Goal: Information Seeking & Learning: Find specific fact

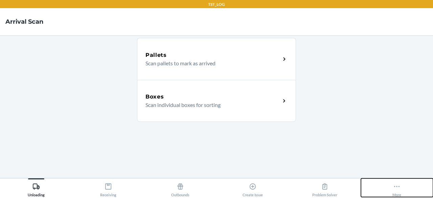
click at [401, 190] on button "More" at bounding box center [397, 187] width 72 height 19
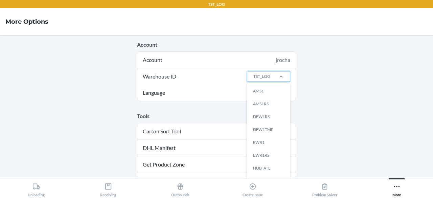
click at [266, 79] on div "TST_LOG" at bounding box center [261, 76] width 17 height 6
click at [253, 79] on input "Warehouse ID option AMS1 focused, 1 of 25. 25 results available. Use Up and Dow…" at bounding box center [252, 76] width 1 height 6
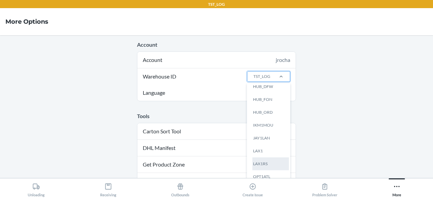
click at [260, 165] on div "LAX1RS" at bounding box center [270, 163] width 36 height 13
click at [253, 79] on input "Warehouse ID option LAX1RS focused, 0 of 25. 25 results available. Use Up and D…" at bounding box center [252, 76] width 1 height 6
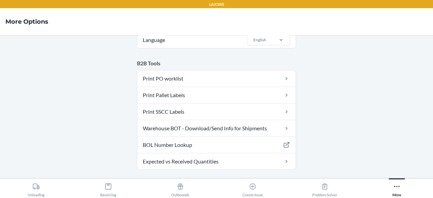
scroll to position [55, 0]
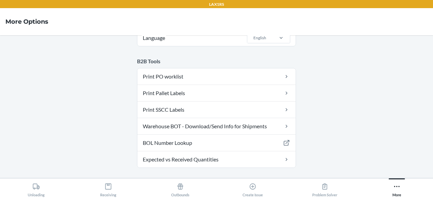
click at [335, 117] on main "Account Account jrocha Warehouse ID LAX1RS Language English B2B Tools Print PO …" at bounding box center [216, 106] width 433 height 143
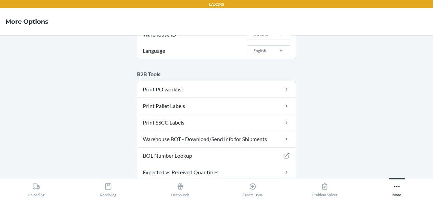
scroll to position [41, 0]
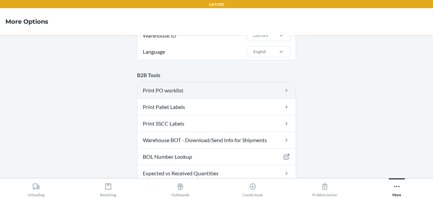
click at [245, 88] on link "Print PO worklist" at bounding box center [216, 90] width 158 height 16
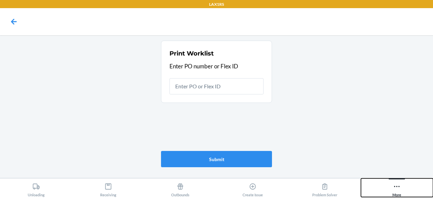
click at [396, 184] on icon at bounding box center [396, 185] width 7 height 7
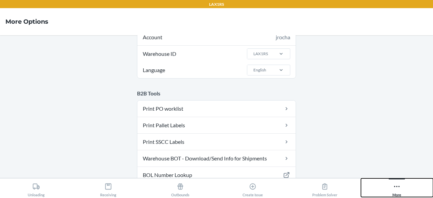
scroll to position [22, 0]
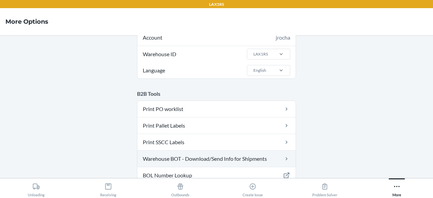
click at [235, 157] on link "Warehouse BOT - Download/Send Info for Shipments" at bounding box center [216, 158] width 158 height 16
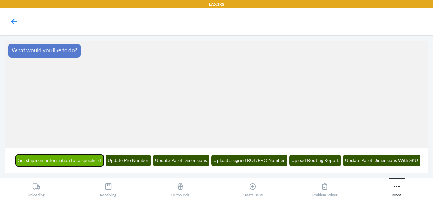
click at [100, 159] on button "Get shipment information for a specific id" at bounding box center [60, 159] width 88 height 11
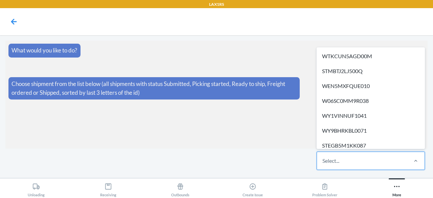
click at [337, 160] on div "Select..." at bounding box center [330, 160] width 17 height 8
click at [323, 160] on input "option WTKCUN5AGD00M focused, 1 of 620. 620 results available. Use Up and Down …" at bounding box center [322, 160] width 1 height 8
type input "xs"
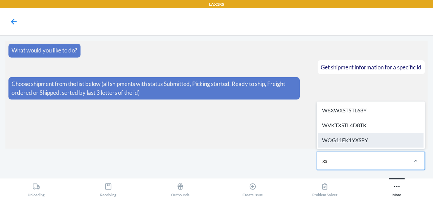
click at [349, 140] on div "WOG11EK1YXSPY" at bounding box center [370, 139] width 105 height 15
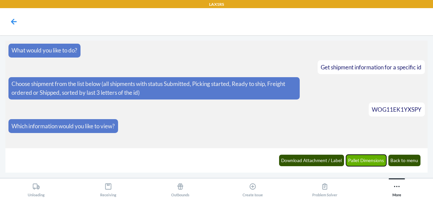
click at [357, 160] on button "Pallet Dimensions" at bounding box center [366, 159] width 41 height 11
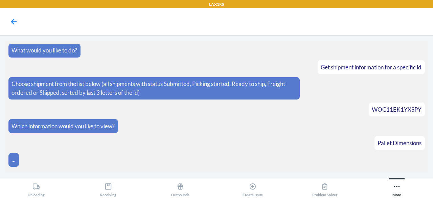
scroll to position [71, 0]
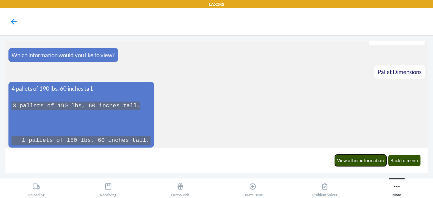
click at [357, 160] on button "View other information" at bounding box center [361, 159] width 52 height 11
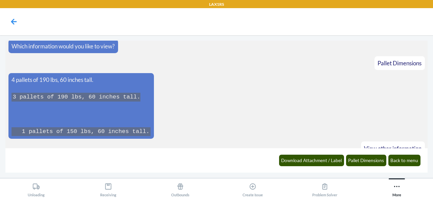
scroll to position [104, 0]
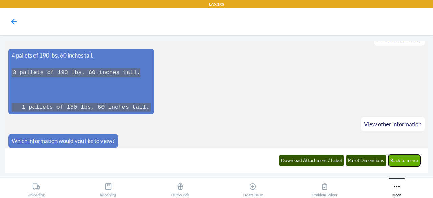
click at [399, 160] on button "Back to menu" at bounding box center [404, 159] width 32 height 11
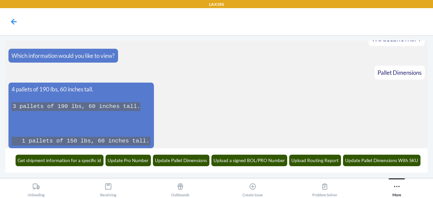
scroll to position [107, 0]
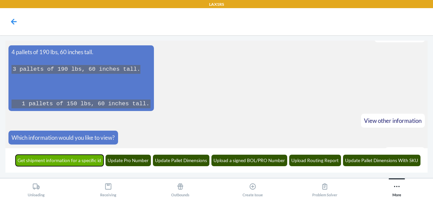
click at [82, 162] on button "Get shipment information for a specific id" at bounding box center [60, 159] width 88 height 11
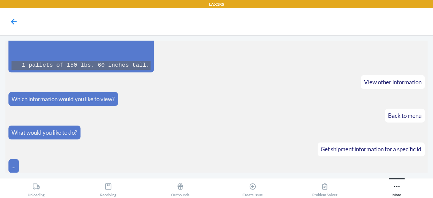
scroll to position [178, 0]
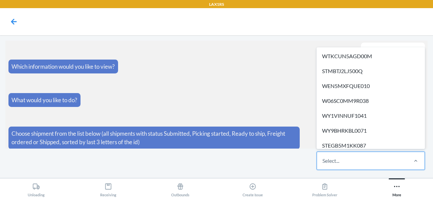
click at [355, 166] on div "Select..." at bounding box center [362, 161] width 90 height 18
click at [323, 165] on input "option WTKCUN5AGD00M focused, 1 of 620. 620 results available. Use Up and Down …" at bounding box center [322, 160] width 1 height 8
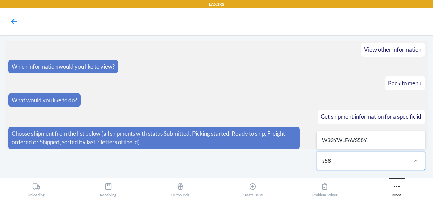
type input "s58y"
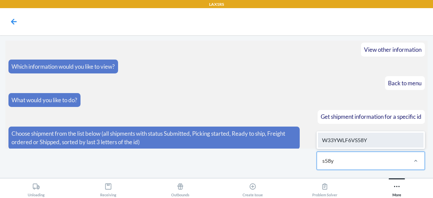
click at [360, 136] on div "W33YWLF6VS58Y" at bounding box center [370, 139] width 105 height 15
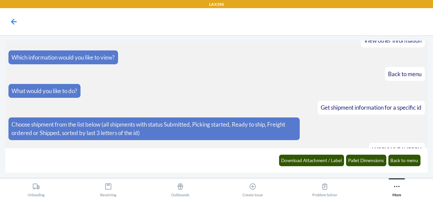
scroll to position [212, 0]
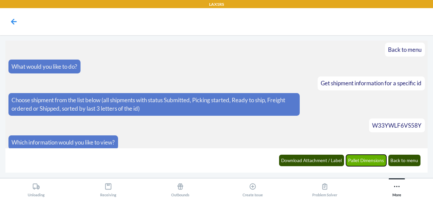
click at [364, 164] on button "Pallet Dimensions" at bounding box center [366, 159] width 41 height 11
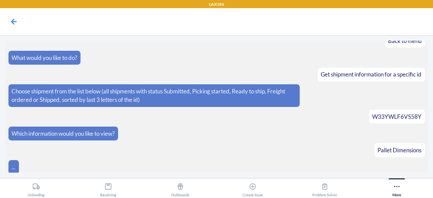
scroll to position [245, 0]
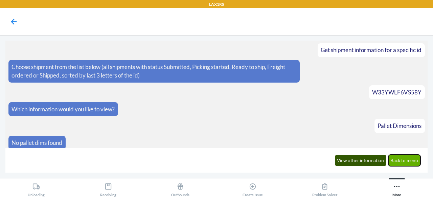
click at [396, 161] on button "Back to menu" at bounding box center [404, 159] width 32 height 11
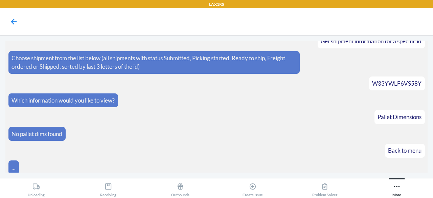
scroll to position [278, 0]
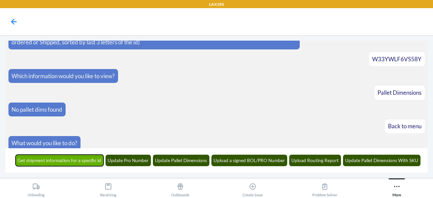
click at [92, 160] on button "Get shipment information for a specific id" at bounding box center [60, 159] width 88 height 11
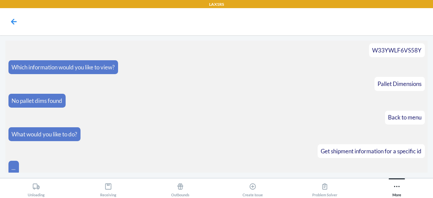
scroll to position [319, 0]
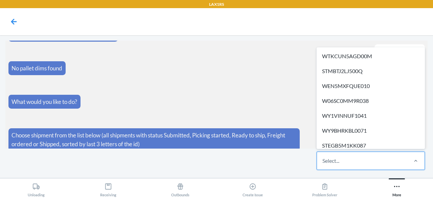
click at [345, 161] on div "Select..." at bounding box center [362, 161] width 90 height 18
click at [323, 161] on input "option WTKCUN5AGD00M focused, 1 of 620. 620 results available. Use Up and Down …" at bounding box center [322, 160] width 1 height 8
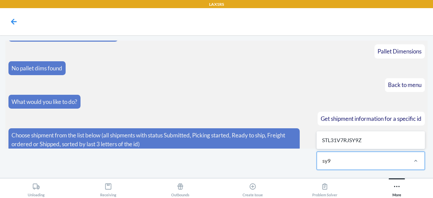
type input "sy9z"
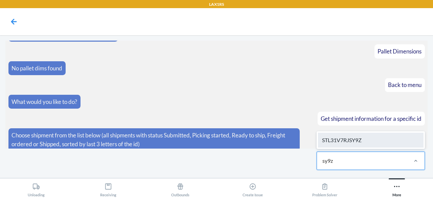
click at [350, 136] on div "STL31V7RJSY9Z" at bounding box center [370, 139] width 105 height 15
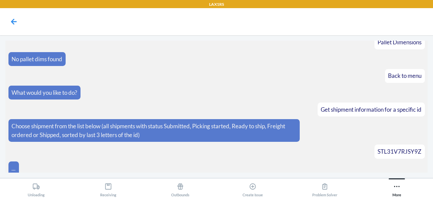
scroll to position [353, 0]
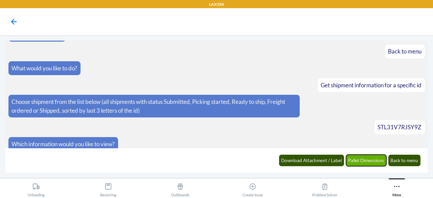
click at [364, 160] on button "Pallet Dimensions" at bounding box center [366, 159] width 41 height 11
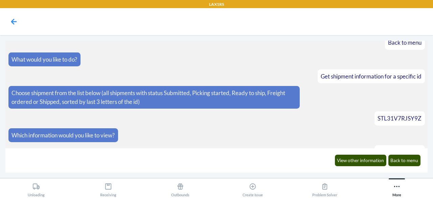
scroll to position [386, 0]
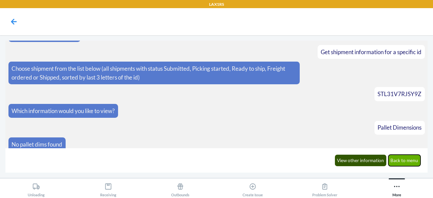
click at [398, 159] on button "Back to menu" at bounding box center [404, 159] width 32 height 11
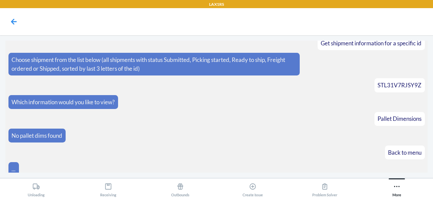
scroll to position [419, 0]
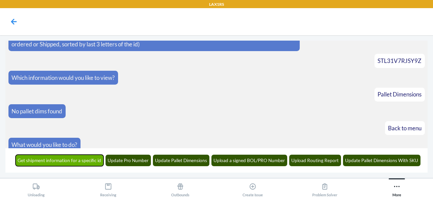
click at [72, 162] on button "Get shipment information for a specific id" at bounding box center [60, 159] width 88 height 11
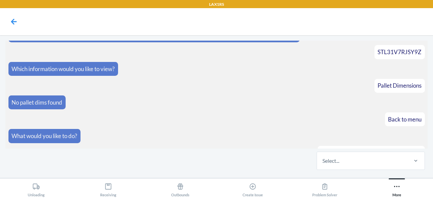
scroll to position [460, 0]
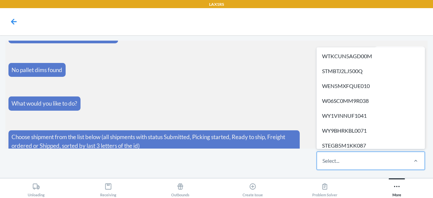
click at [353, 158] on div "Select..." at bounding box center [362, 161] width 90 height 18
click at [323, 158] on input "option WTKCUN5AGD00M focused, 1 of 617. 617 results available. Use Up and Down …" at bounding box center [322, 160] width 1 height 8
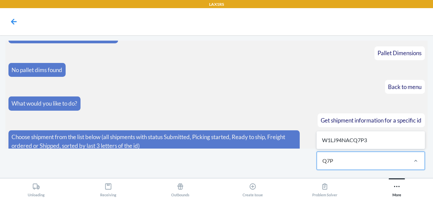
type input "Q7P3"
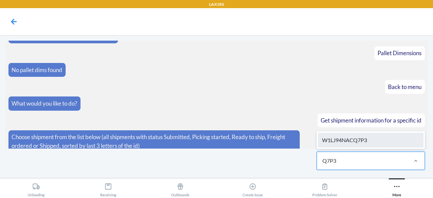
click at [361, 134] on div "W1LJ94NACQ7P3" at bounding box center [370, 139] width 105 height 15
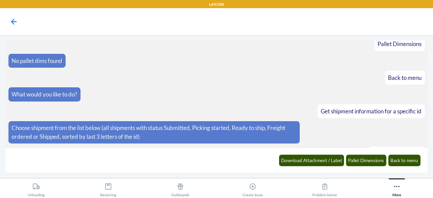
scroll to position [494, 0]
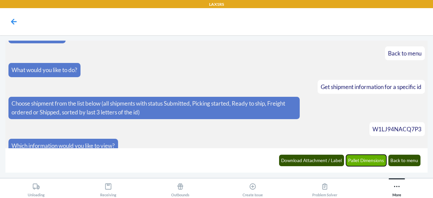
click at [361, 158] on button "Pallet Dimensions" at bounding box center [366, 159] width 41 height 11
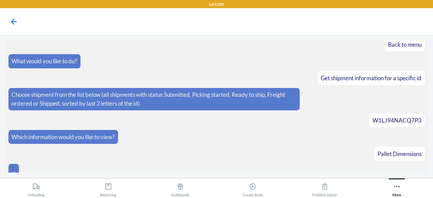
scroll to position [527, 0]
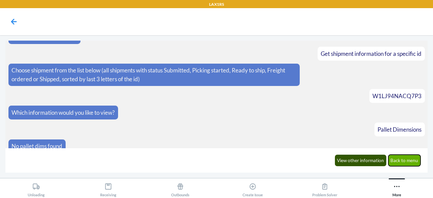
click at [402, 159] on button "Back to menu" at bounding box center [404, 159] width 32 height 11
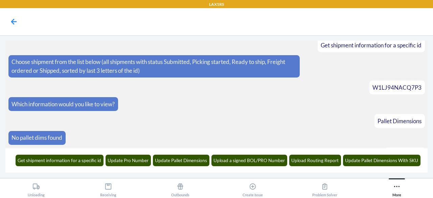
scroll to position [560, 0]
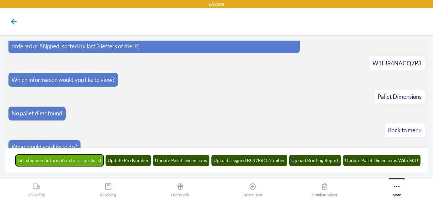
click at [89, 161] on button "Get shipment information for a specific id" at bounding box center [60, 159] width 88 height 11
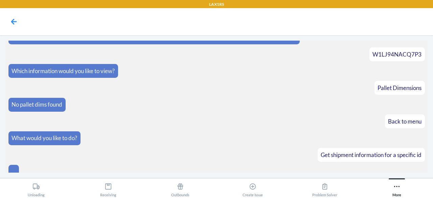
scroll to position [601, 0]
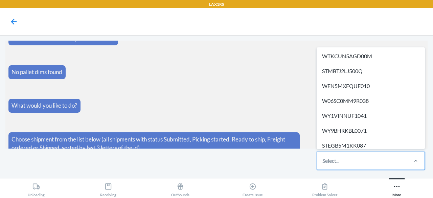
click at [354, 160] on div "Select..." at bounding box center [362, 161] width 90 height 18
click at [323, 160] on input "option WTKCUN5AGD00M focused, 1 of 616. 616 results available. Use Up and Down …" at bounding box center [322, 160] width 1 height 8
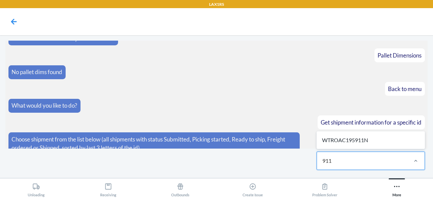
type input "911N"
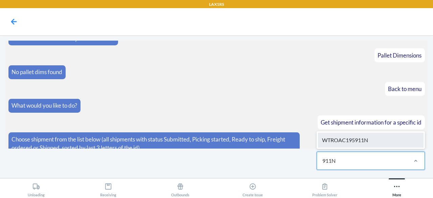
click at [356, 135] on div "WTROAC195911N" at bounding box center [370, 139] width 105 height 15
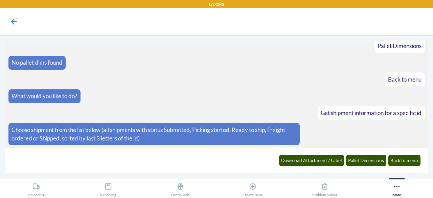
scroll to position [635, 0]
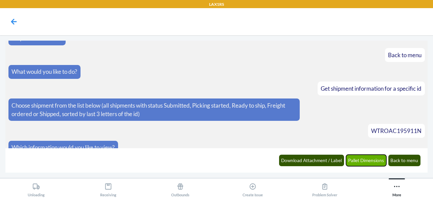
click at [374, 164] on button "Pallet Dimensions" at bounding box center [366, 159] width 41 height 11
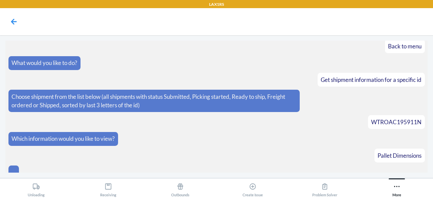
scroll to position [668, 0]
